Goal: Task Accomplishment & Management: Complete application form

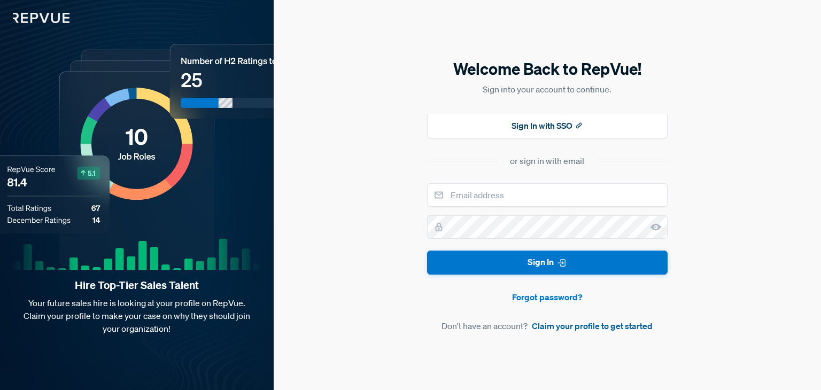
click at [574, 324] on link "Claim your profile to get started" at bounding box center [592, 326] width 121 height 13
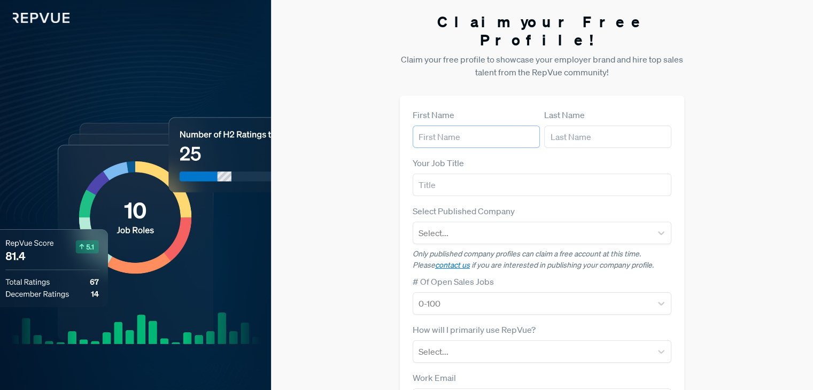
click at [483, 126] on input "text" at bounding box center [476, 137] width 127 height 22
type input "Soyal"
type input "Khan"
type input "INSTA TOURISM LLC"
type input "[EMAIL_ADDRESS][DOMAIN_NAME]"
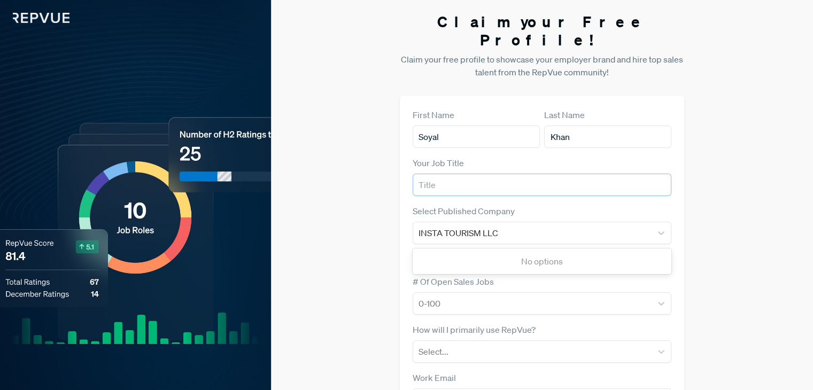
click at [496, 174] on input "text" at bounding box center [542, 185] width 259 height 22
type input "Travel Executive"
click at [534, 292] on div "0-100" at bounding box center [542, 303] width 259 height 22
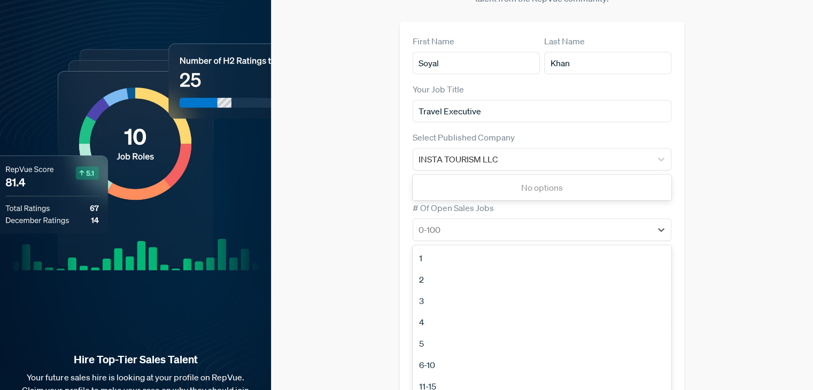
scroll to position [75, 0]
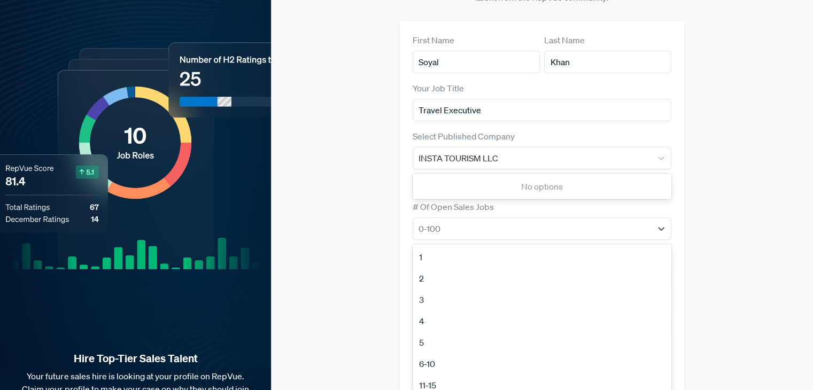
click at [437, 353] on div "6-10" at bounding box center [542, 363] width 259 height 21
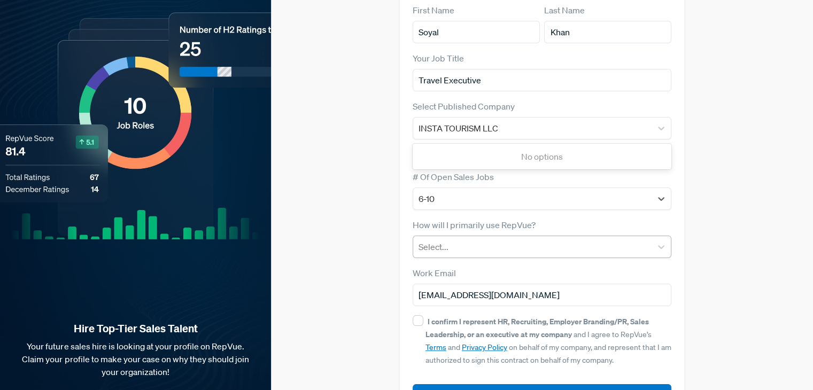
scroll to position [129, 0]
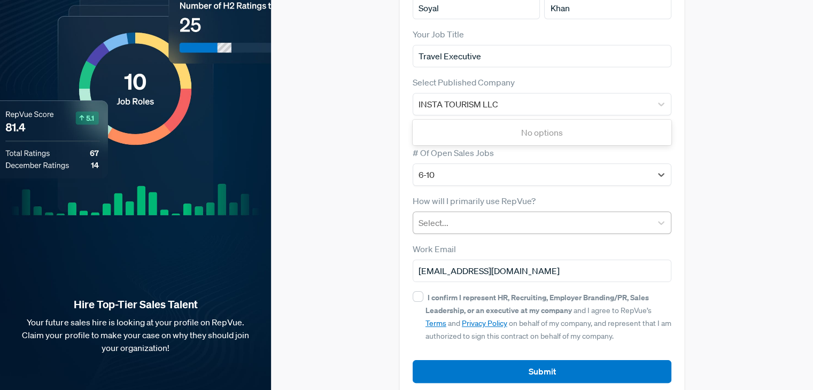
click at [481, 215] on div at bounding box center [533, 222] width 228 height 15
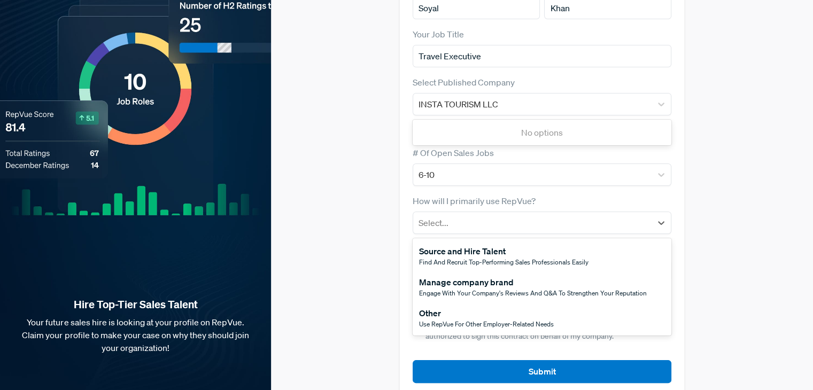
click at [479, 320] on span "Use RepVue for other employer-related needs" at bounding box center [486, 324] width 135 height 9
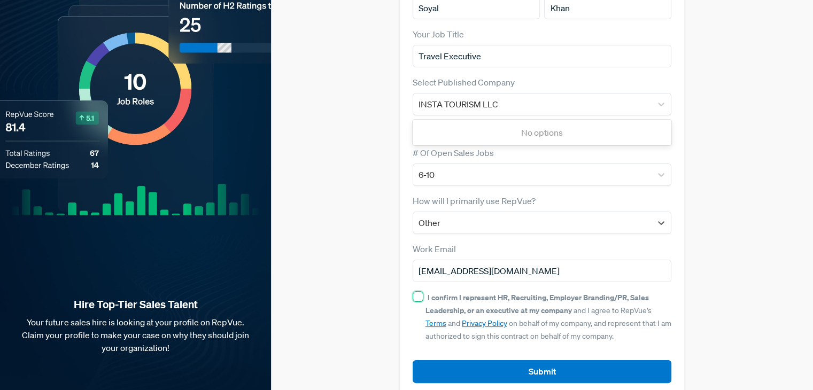
drag, startPoint x: 415, startPoint y: 281, endPoint x: 429, endPoint y: 295, distance: 20.0
click at [415, 291] on input "I confirm I represent HR, Recruiting, Employer Branding/PR, Sales Leadership, o…" at bounding box center [418, 296] width 11 height 11
checkbox input "true"
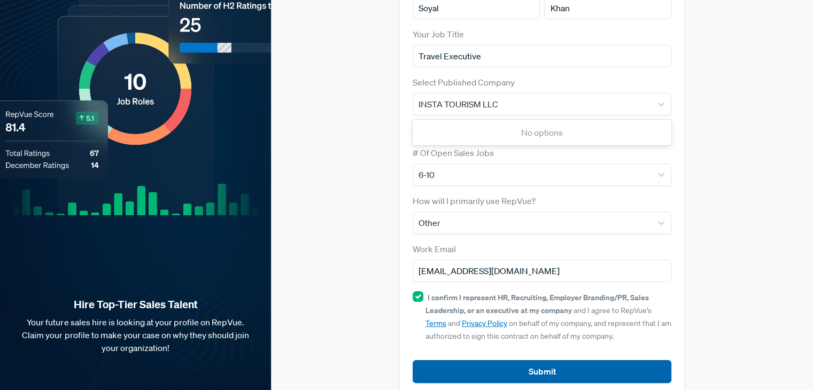
click at [547, 360] on button "Submit" at bounding box center [542, 371] width 259 height 23
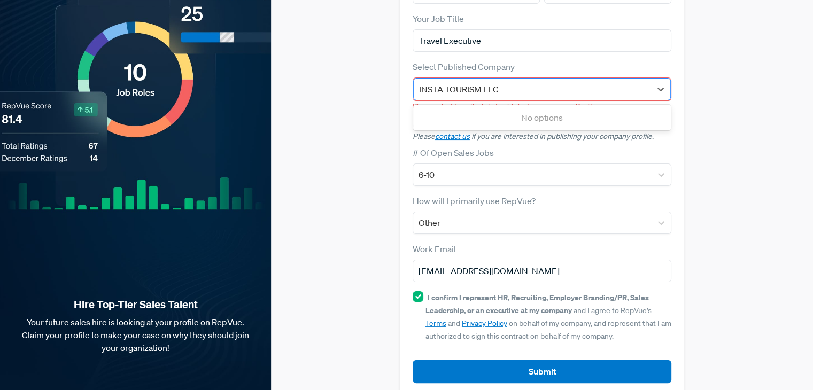
click at [526, 82] on div "INSTA TOURISM LLC" at bounding box center [532, 89] width 227 height 15
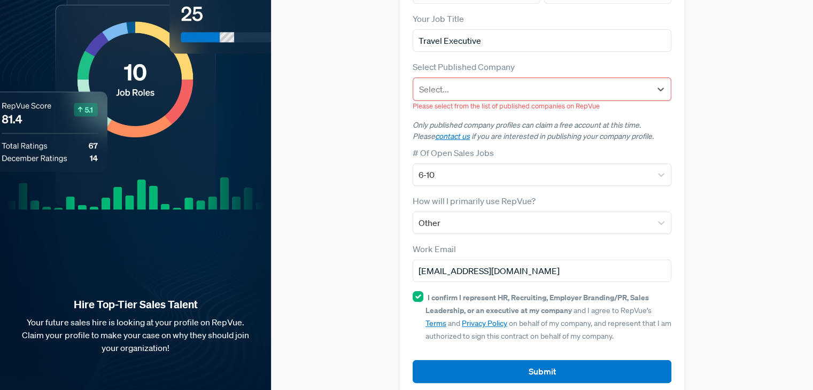
drag, startPoint x: 525, startPoint y: 69, endPoint x: 403, endPoint y: 69, distance: 121.9
click at [403, 69] on div "First Name [PERSON_NAME] Last Name [PERSON_NAME] Your Job Title Travel Executiv…" at bounding box center [542, 173] width 284 height 445
click at [440, 82] on div at bounding box center [532, 89] width 227 height 15
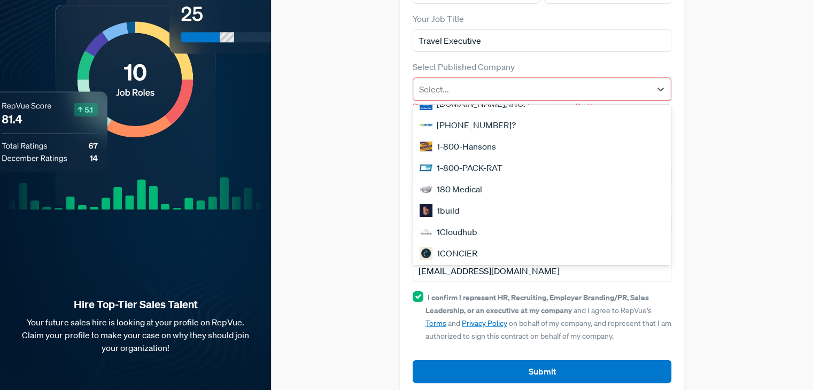
scroll to position [374, 0]
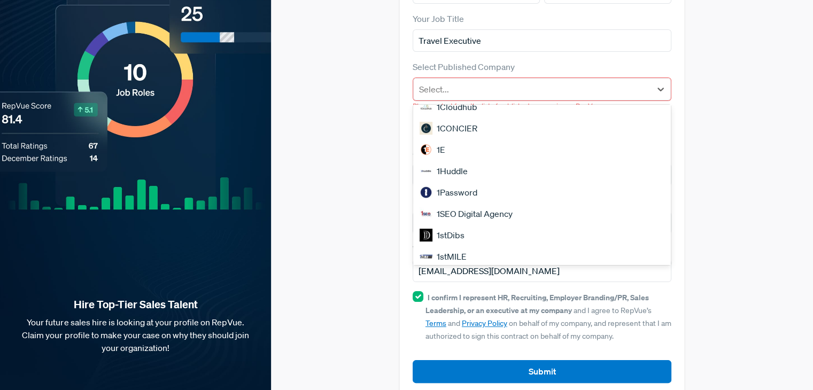
click at [494, 203] on div "1SEO Digital Agency" at bounding box center [542, 213] width 258 height 21
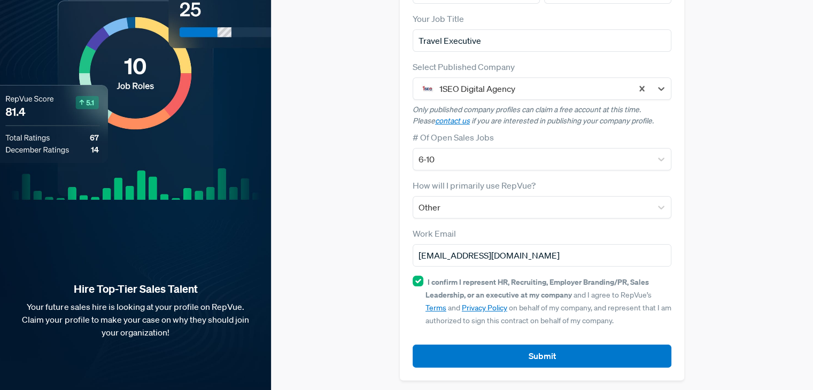
scroll to position [129, 0]
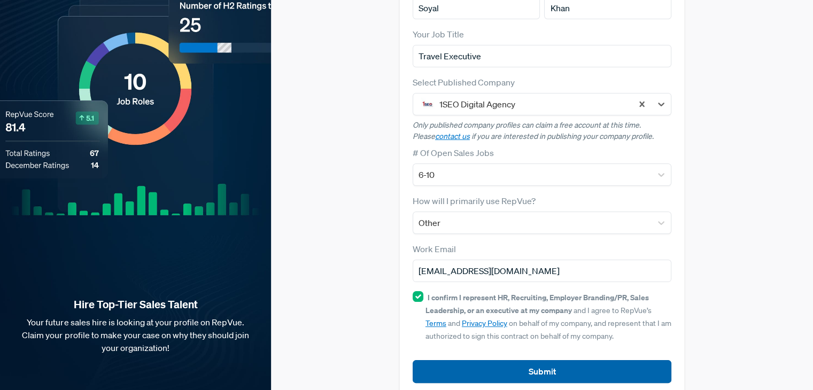
click at [554, 360] on button "Submit" at bounding box center [542, 371] width 259 height 23
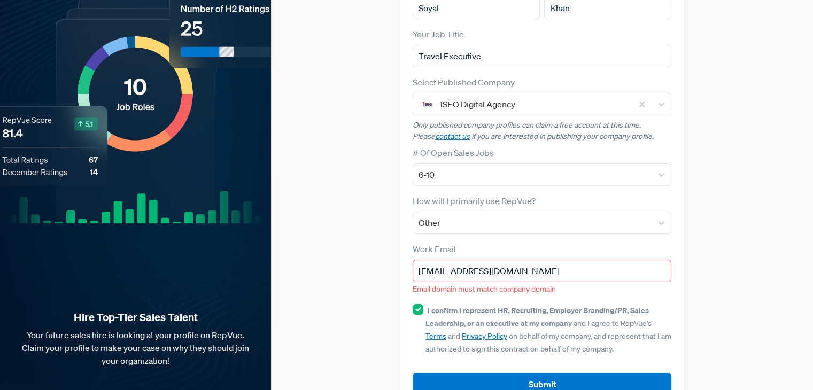
scroll to position [142, 0]
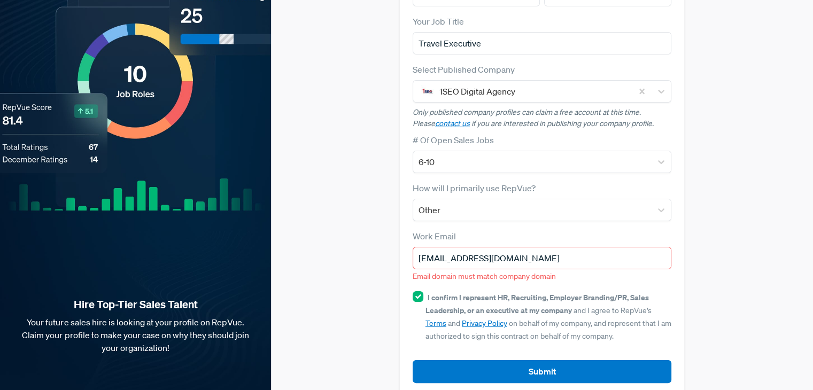
drag, startPoint x: 472, startPoint y: 243, endPoint x: 398, endPoint y: 244, distance: 74.3
click at [400, 244] on div "First Name [PERSON_NAME] Last Name [PERSON_NAME] Your Job Title Travel Executiv…" at bounding box center [542, 175] width 284 height 442
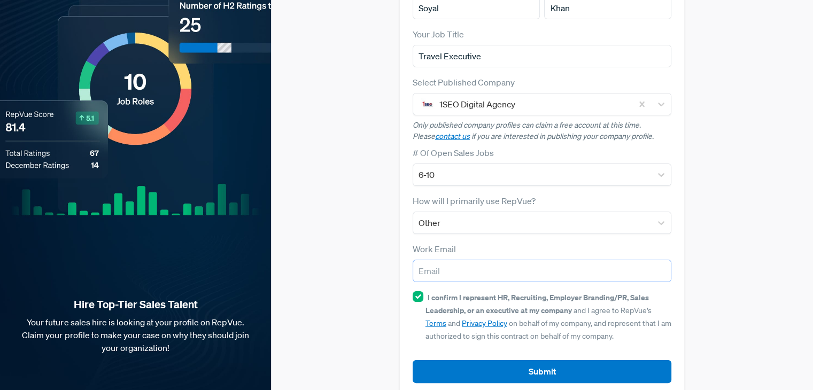
click at [439, 260] on input "email" at bounding box center [542, 271] width 259 height 22
type input "[EMAIL_ADDRESS][DOMAIN_NAME]"
type input "INSTA TOURISM LLC"
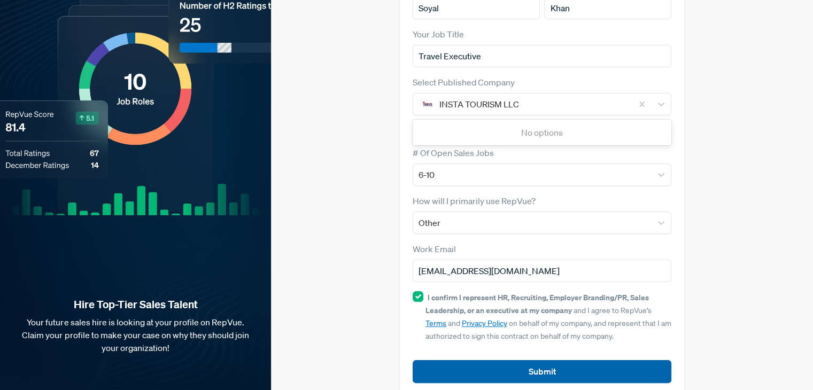
click at [530, 360] on button "Submit" at bounding box center [542, 371] width 259 height 23
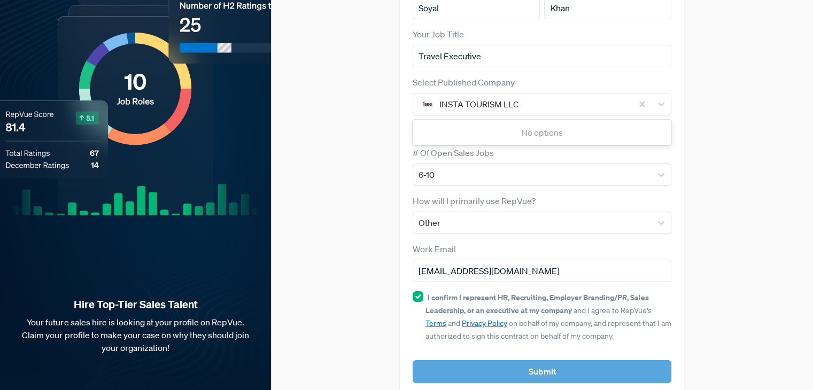
drag, startPoint x: 534, startPoint y: 351, endPoint x: 539, endPoint y: 347, distance: 5.7
click at [534, 351] on article "Submit" at bounding box center [542, 363] width 259 height 40
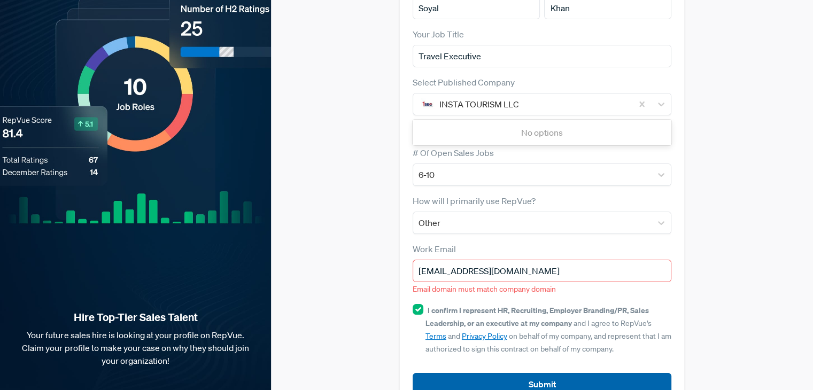
scroll to position [142, 0]
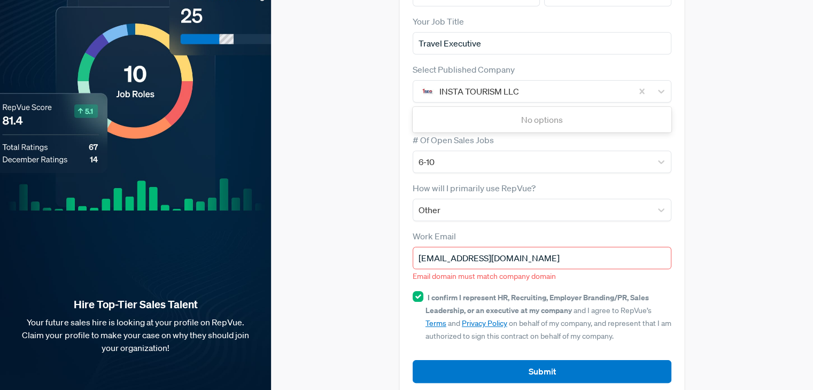
drag, startPoint x: 545, startPoint y: 237, endPoint x: 404, endPoint y: 238, distance: 141.6
click at [404, 238] on div "First Name [PERSON_NAME] Last Name [PERSON_NAME] Your Job Title Travel Executiv…" at bounding box center [542, 175] width 284 height 442
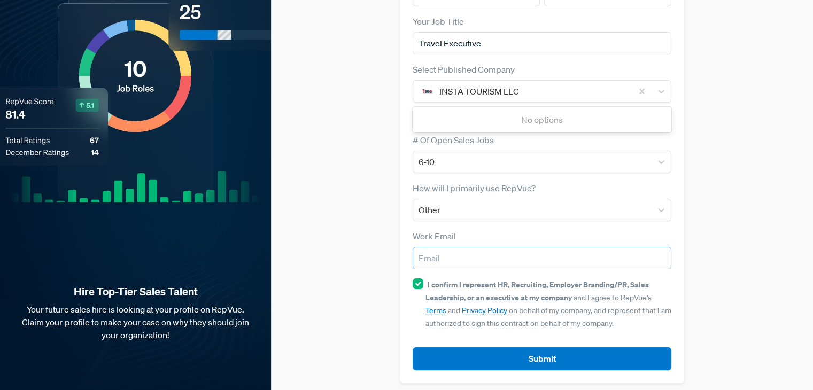
scroll to position [129, 0]
